Goal: Task Accomplishment & Management: Complete application form

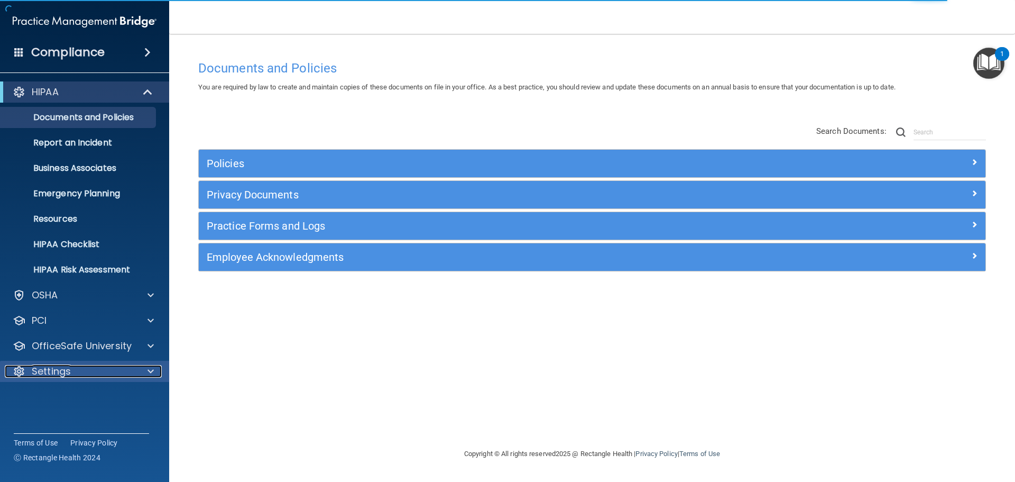
click at [157, 370] on div at bounding box center [149, 371] width 26 height 13
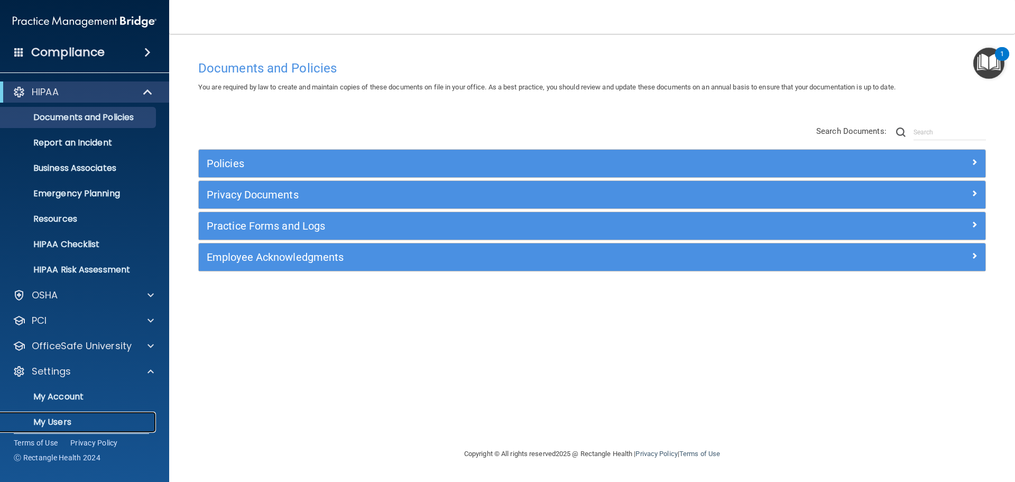
click at [60, 424] on p "My Users" at bounding box center [79, 422] width 144 height 11
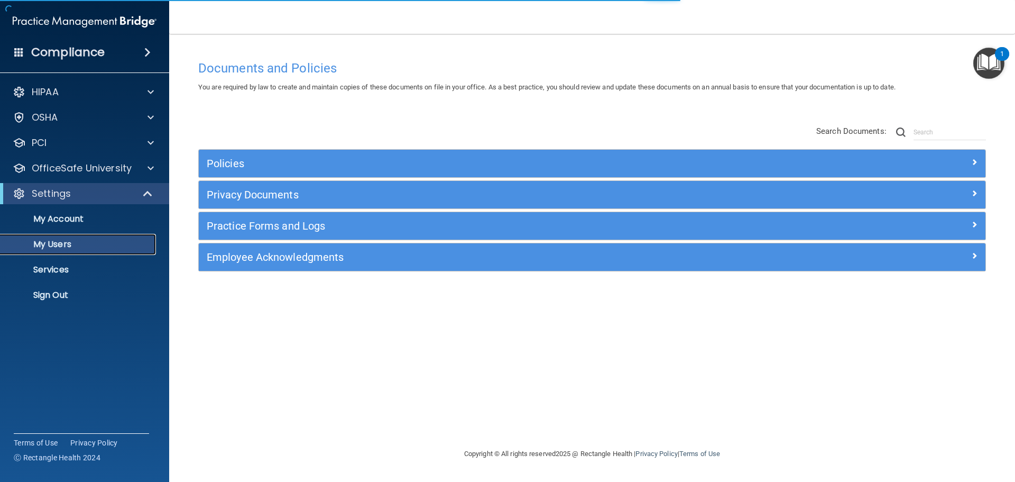
select select "20"
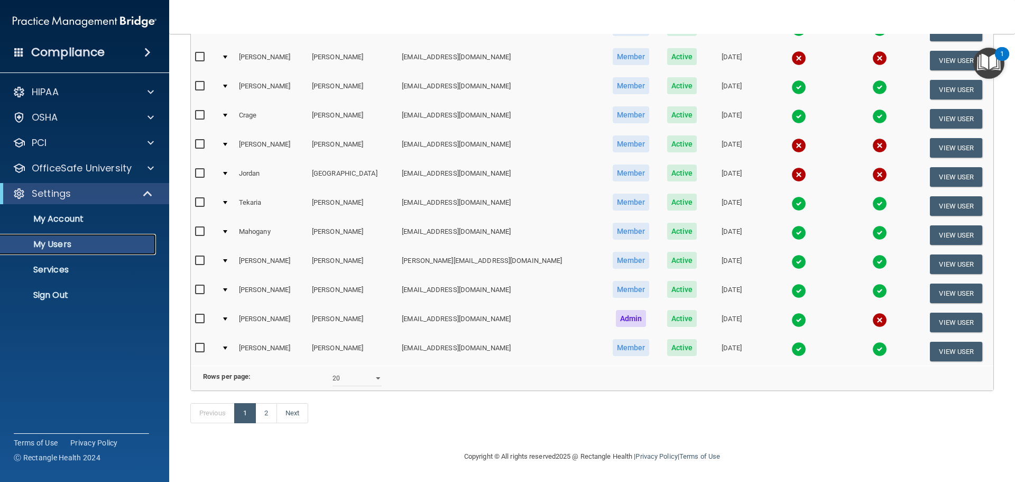
scroll to position [393, 0]
click at [269, 416] on link "2" at bounding box center [266, 413] width 22 height 20
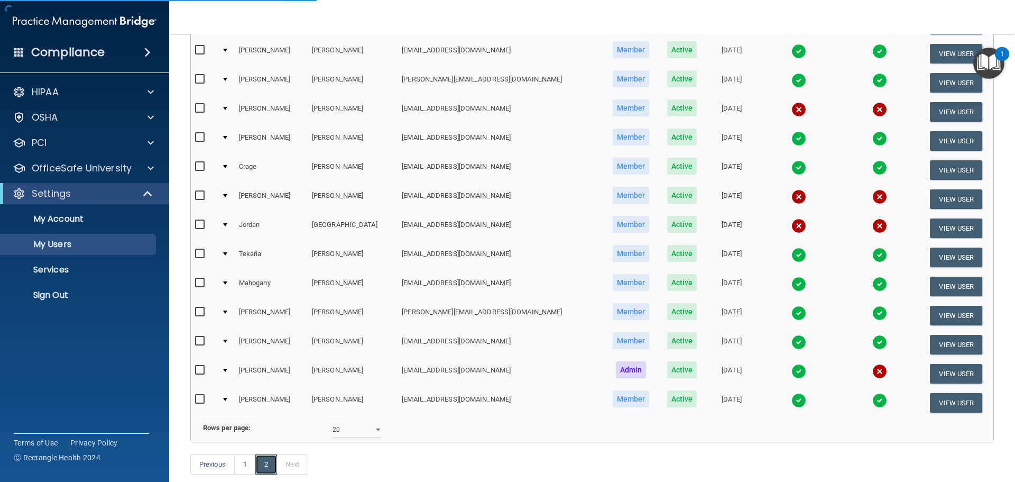
scroll to position [217, 0]
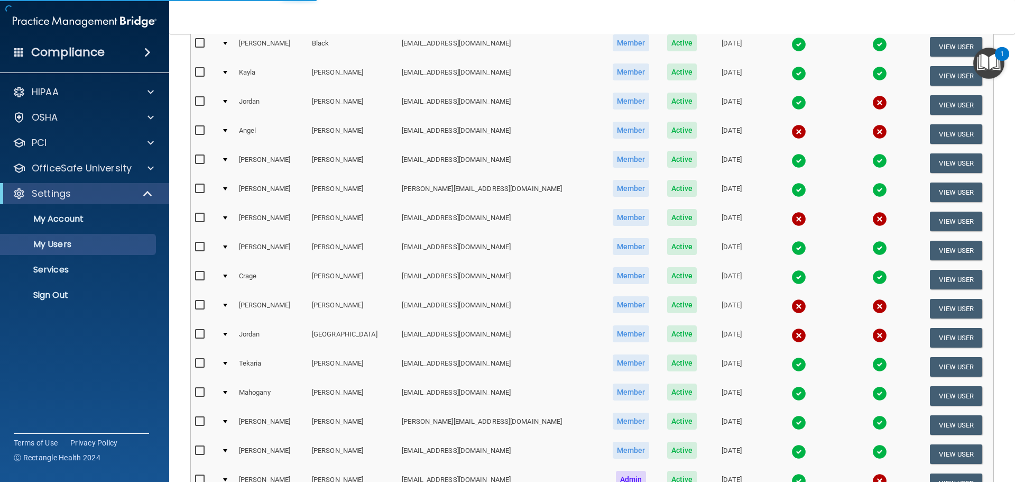
select select "20"
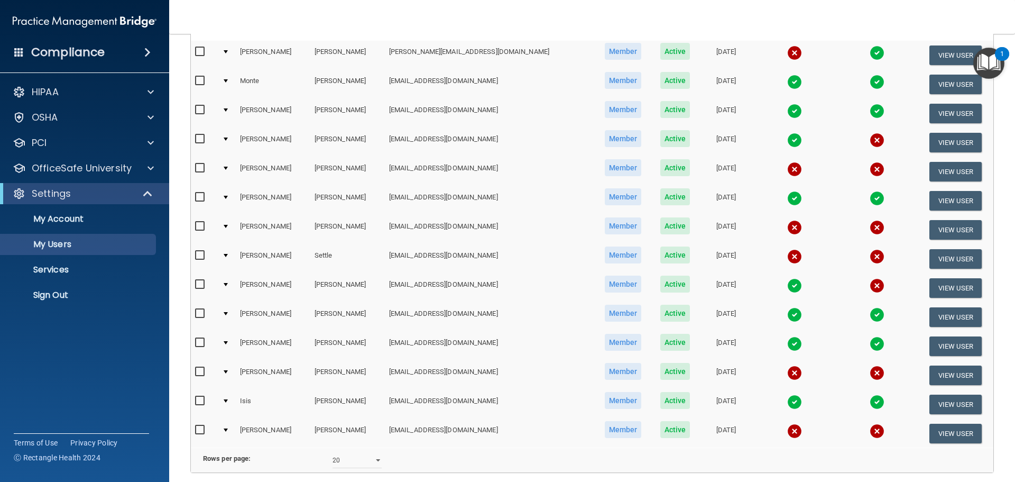
scroll to position [0, 0]
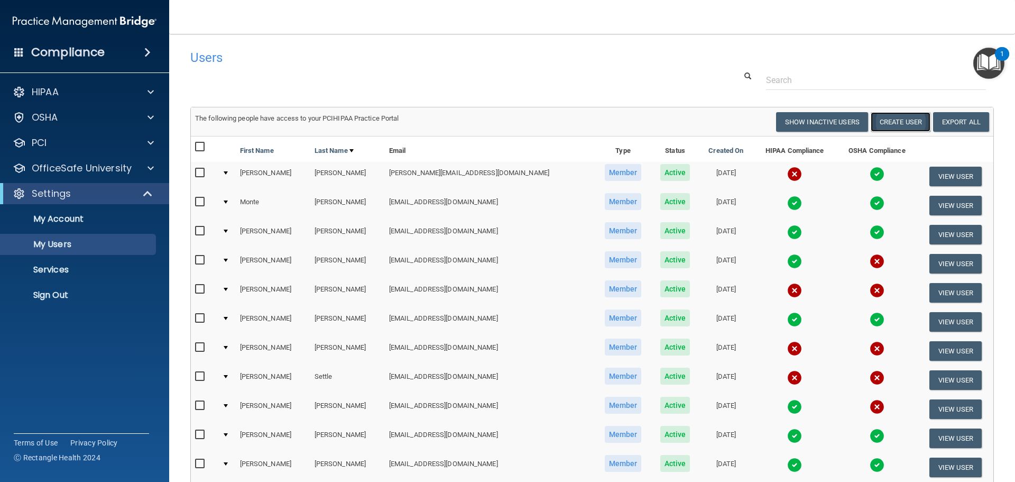
click at [898, 125] on button "Create User" at bounding box center [901, 122] width 60 height 20
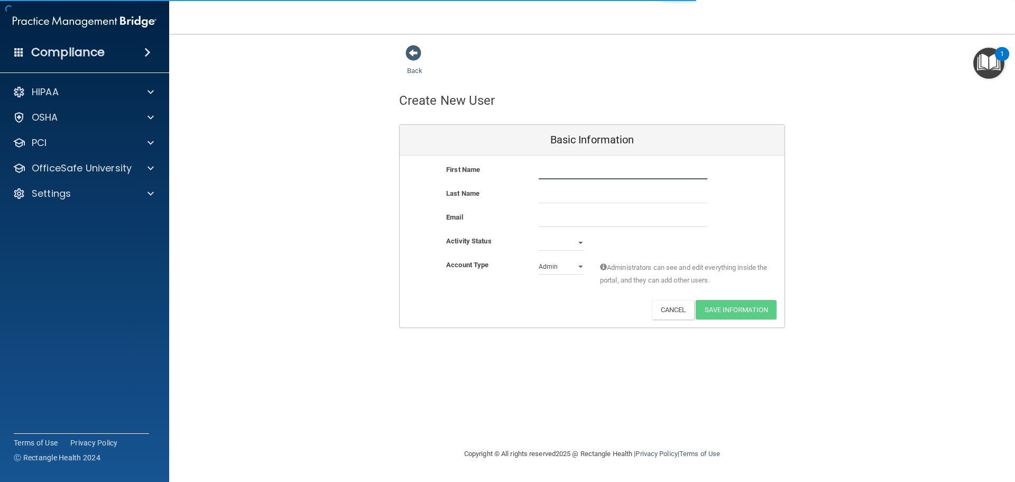
click at [551, 169] on input "text" at bounding box center [623, 171] width 169 height 16
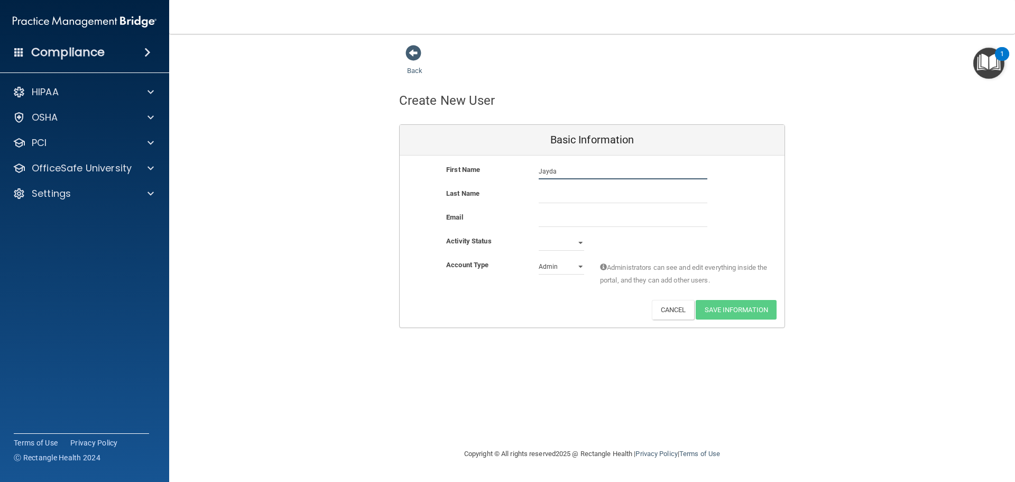
type input "Jayda"
type input "[PERSON_NAME]"
paste input "[EMAIL_ADDRESS][DOMAIN_NAME]"
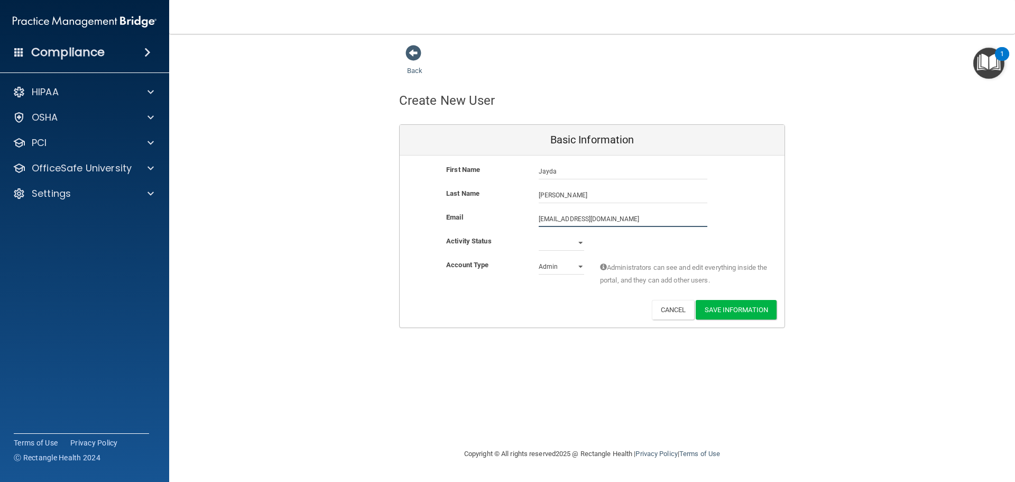
type input "[EMAIL_ADDRESS][DOMAIN_NAME]"
click at [563, 238] on select "Active Inactive" at bounding box center [561, 245] width 45 height 16
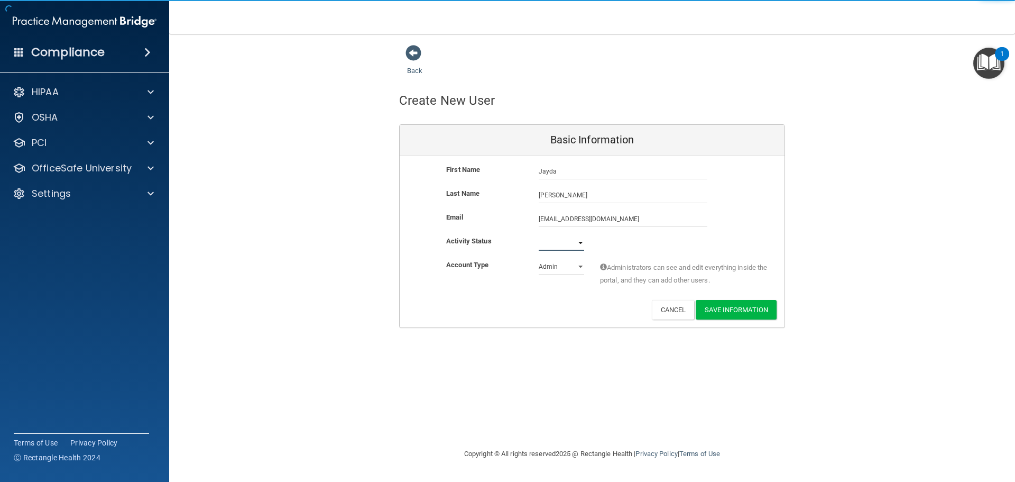
select select "active"
click at [539, 235] on select "Active Inactive" at bounding box center [561, 243] width 45 height 16
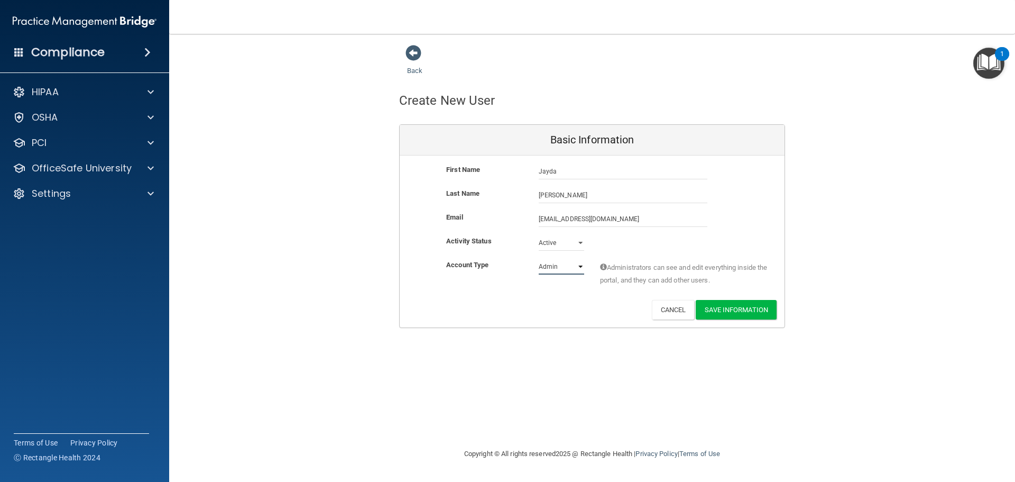
click at [555, 270] on select "Admin Member" at bounding box center [561, 267] width 45 height 16
select select "practice_member"
click at [539, 259] on select "Admin Member" at bounding box center [561, 267] width 45 height 16
click at [741, 307] on button "Save Information" at bounding box center [736, 310] width 81 height 20
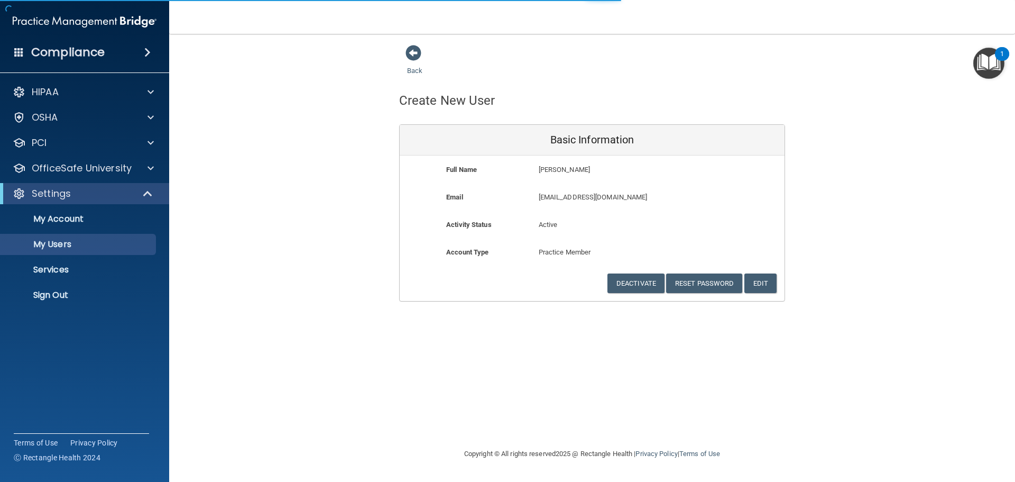
select select "20"
